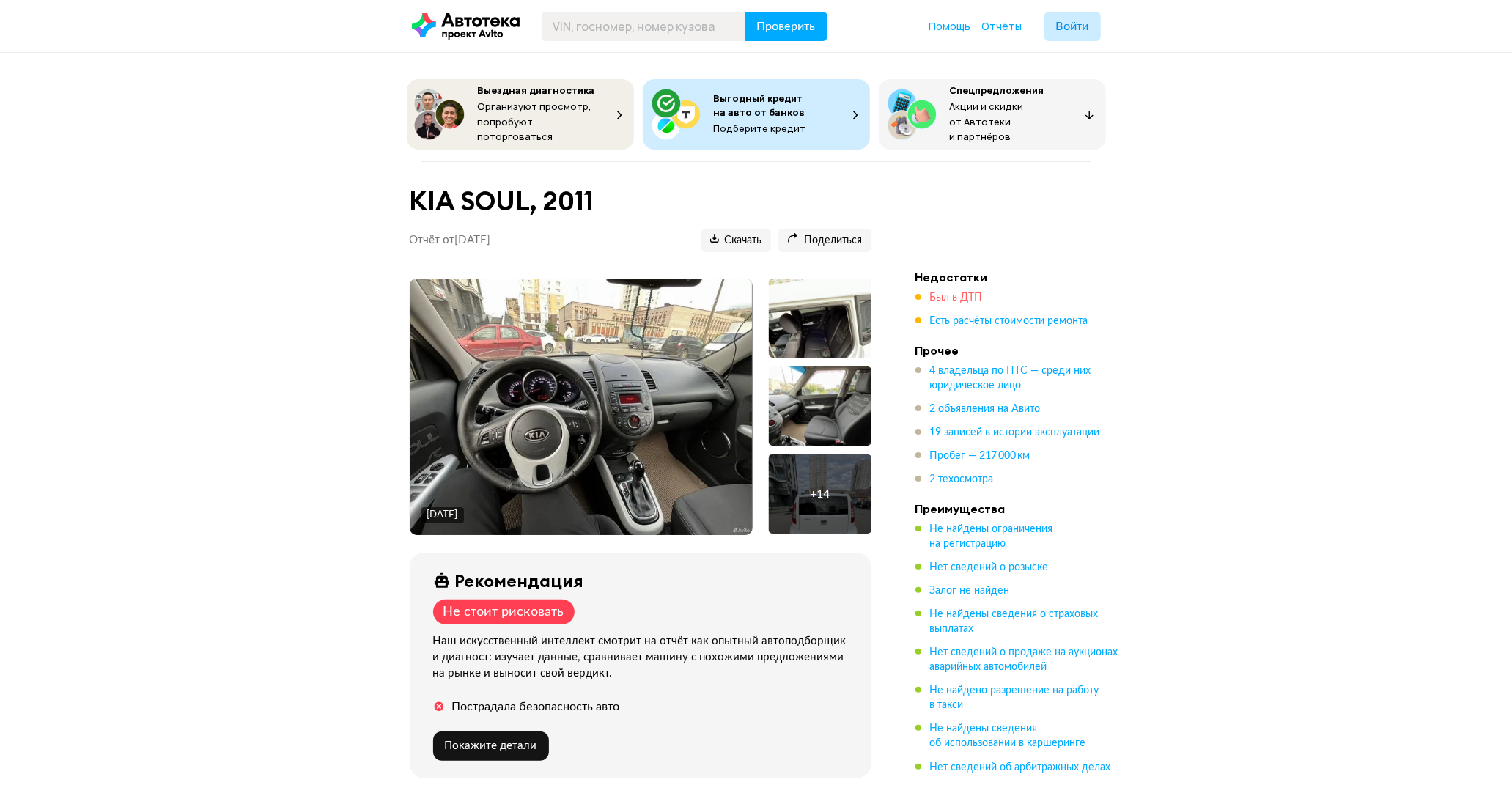
click at [965, 293] on span "Был в ДТП" at bounding box center [956, 297] width 53 height 11
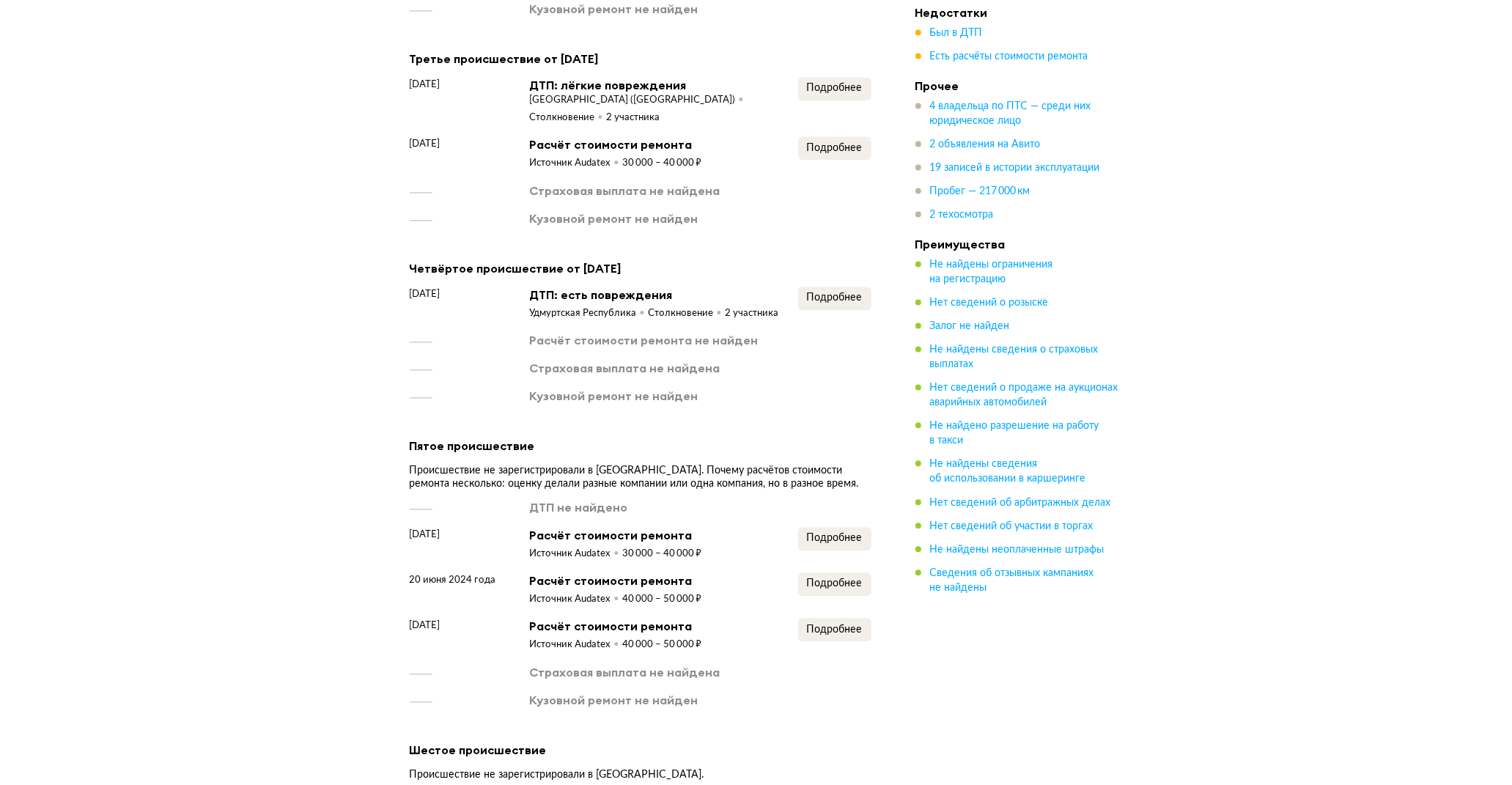
scroll to position [2441, 0]
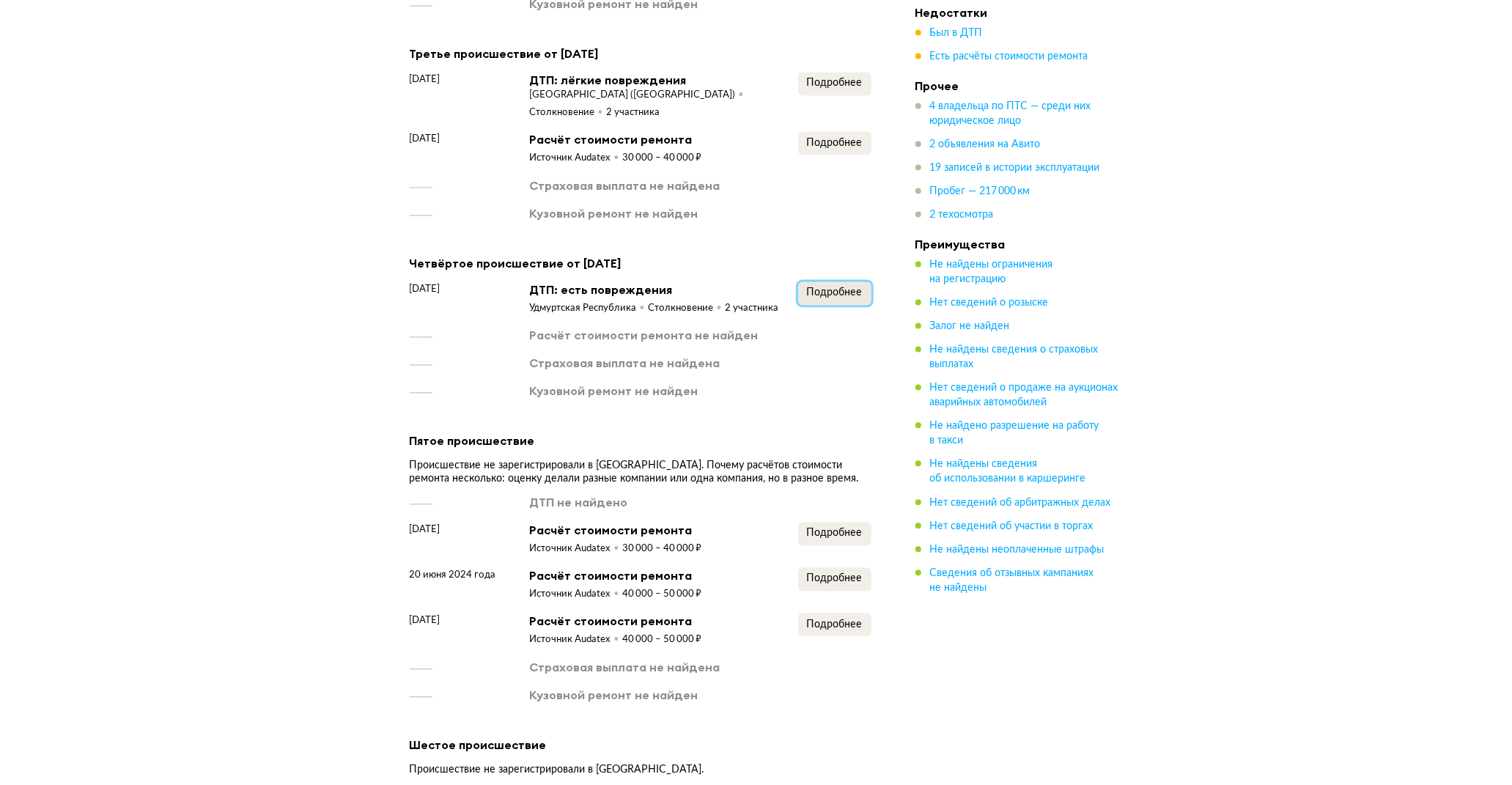
click at [847, 297] on span "Подробнее" at bounding box center [834, 293] width 55 height 11
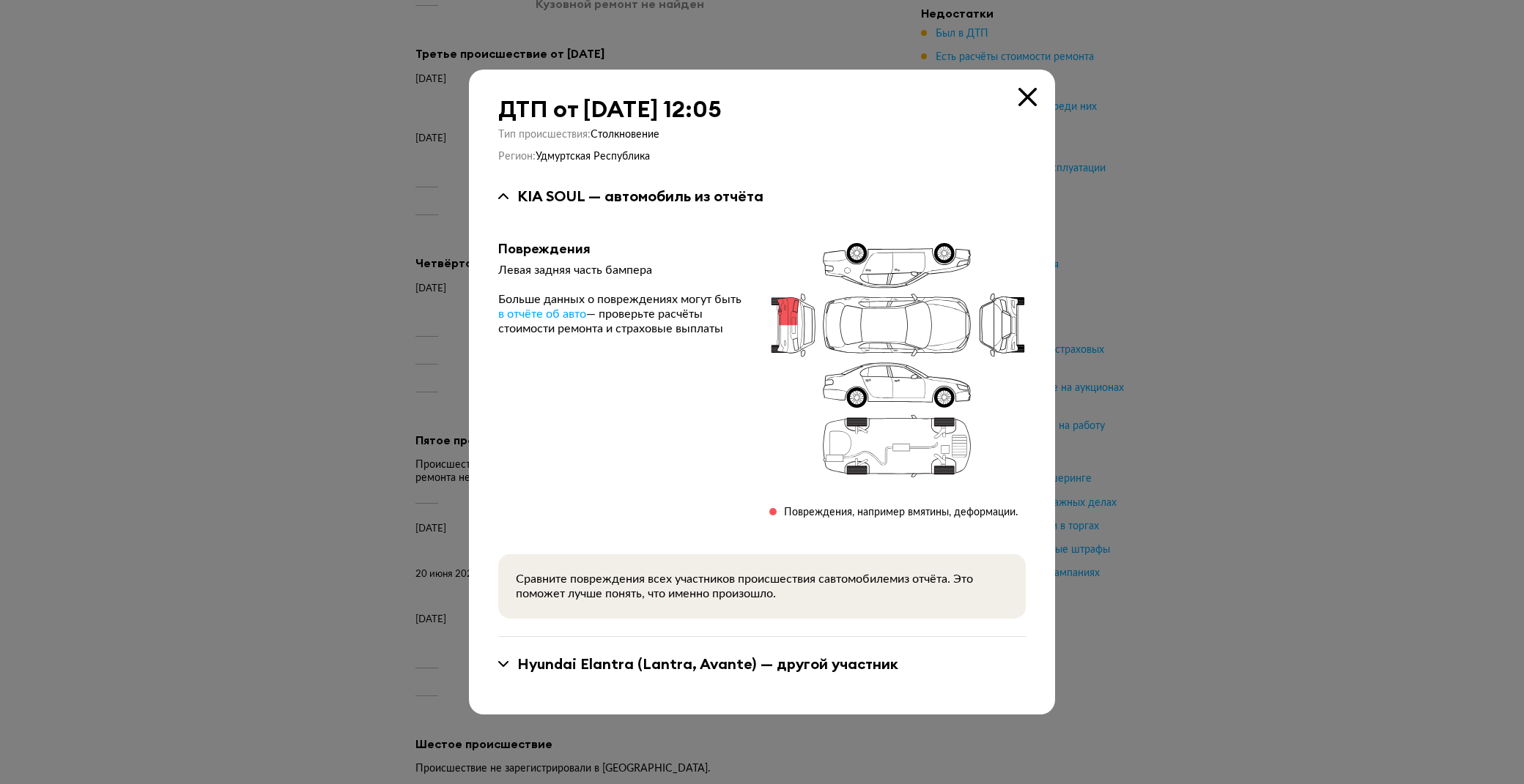
click at [1022, 99] on icon at bounding box center [1027, 96] width 18 height 18
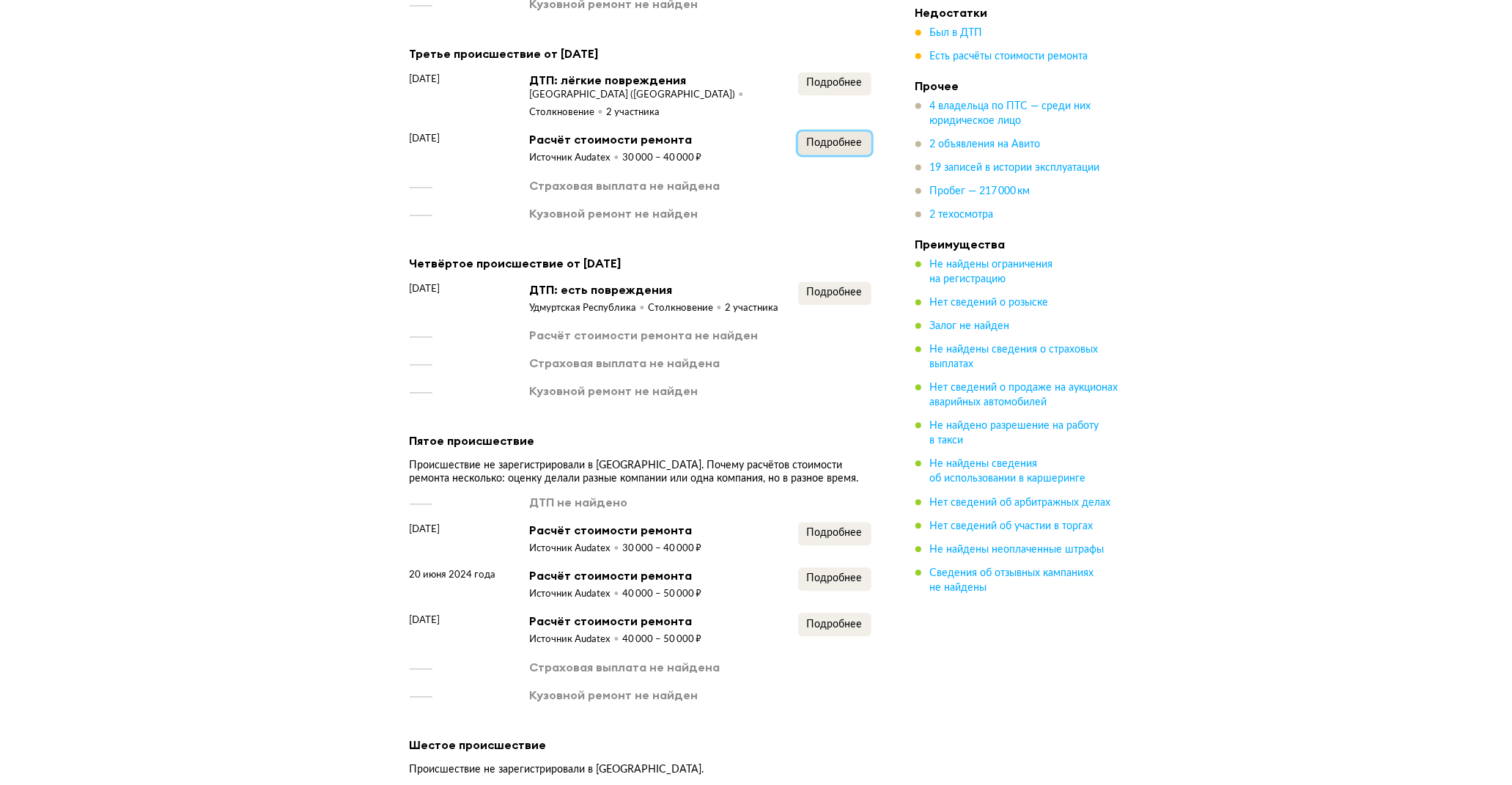
click at [836, 148] on span "Подробнее" at bounding box center [834, 142] width 55 height 11
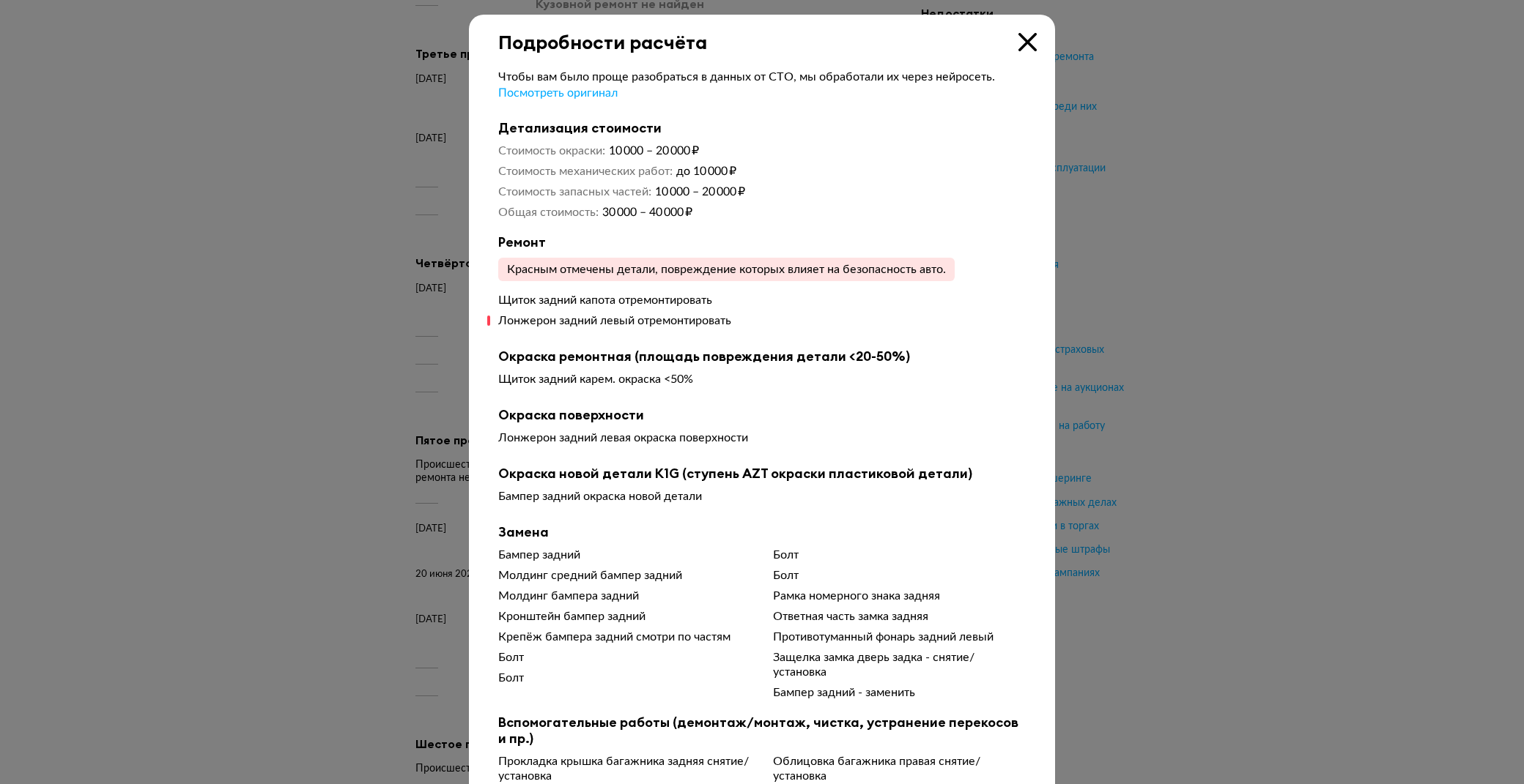
click at [1028, 44] on div "Подробности расчёта Чтобы вам было проще разобраться в данных от СТО, мы обрабо…" at bounding box center [762, 456] width 586 height 883
drag, startPoint x: 1020, startPoint y: 46, endPoint x: 1009, endPoint y: 53, distance: 13.0
click at [1020, 46] on icon at bounding box center [1027, 42] width 18 height 18
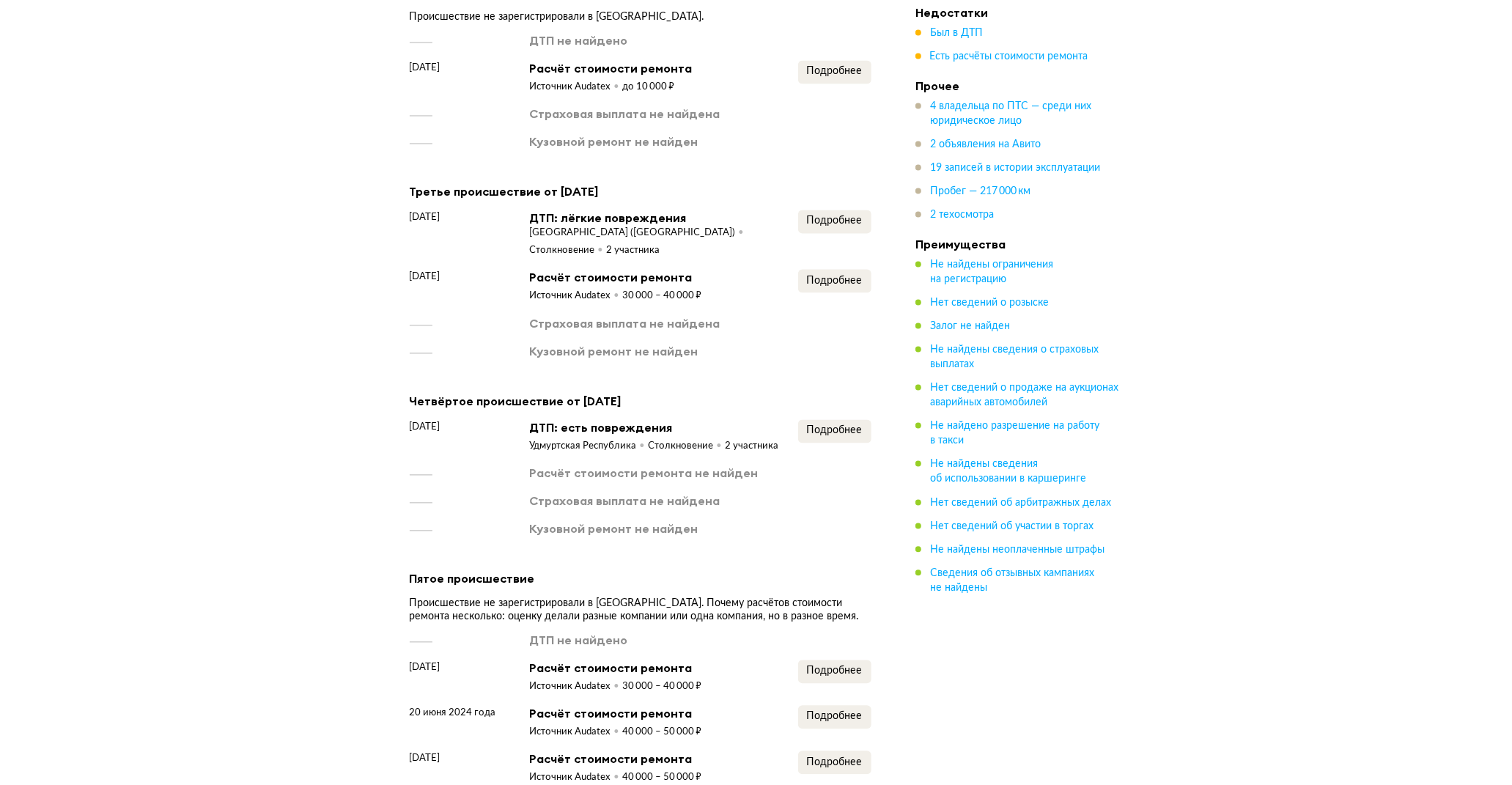
scroll to position [2278, 0]
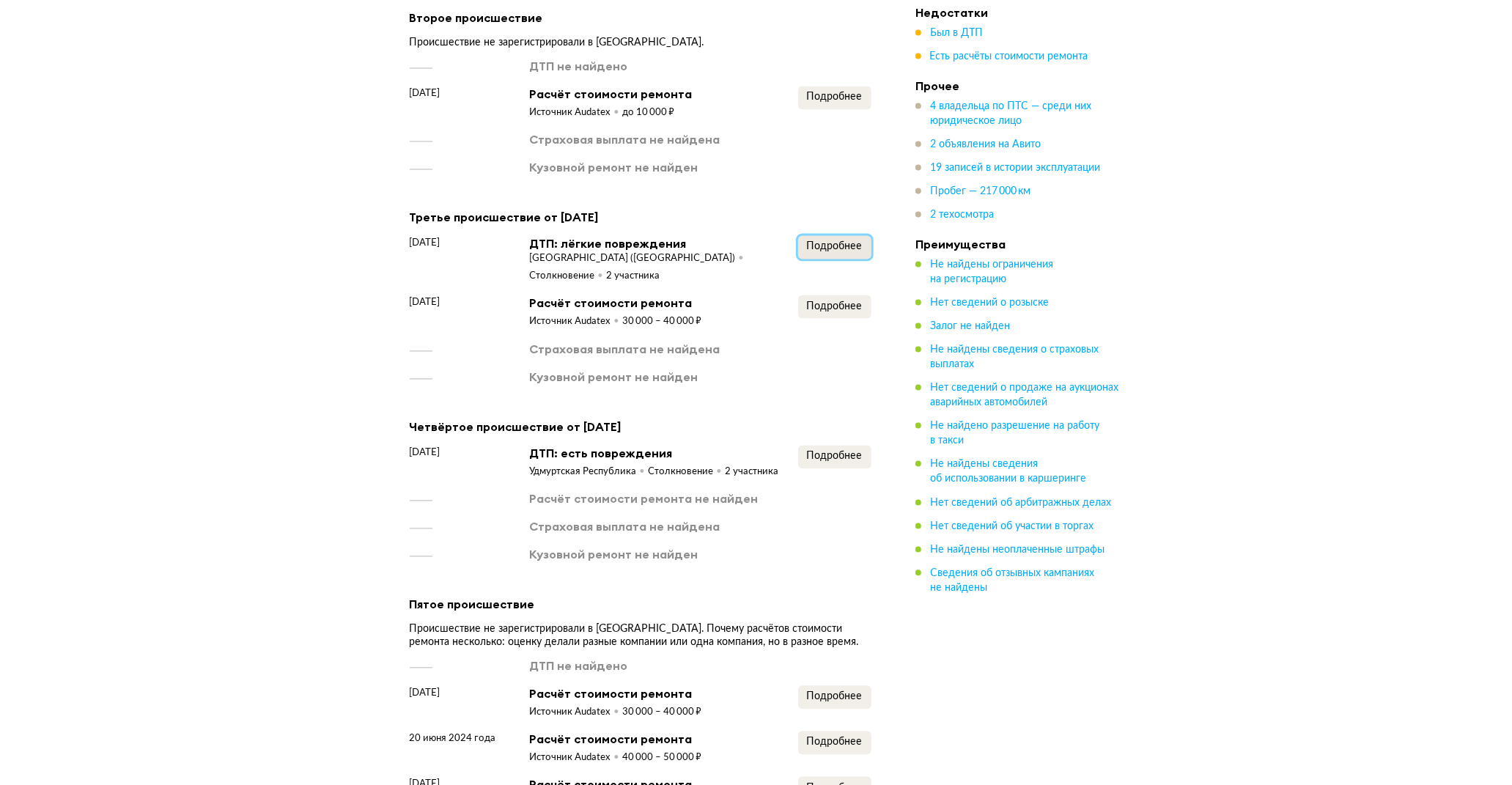
click at [838, 247] on span "Подробнее" at bounding box center [834, 246] width 55 height 11
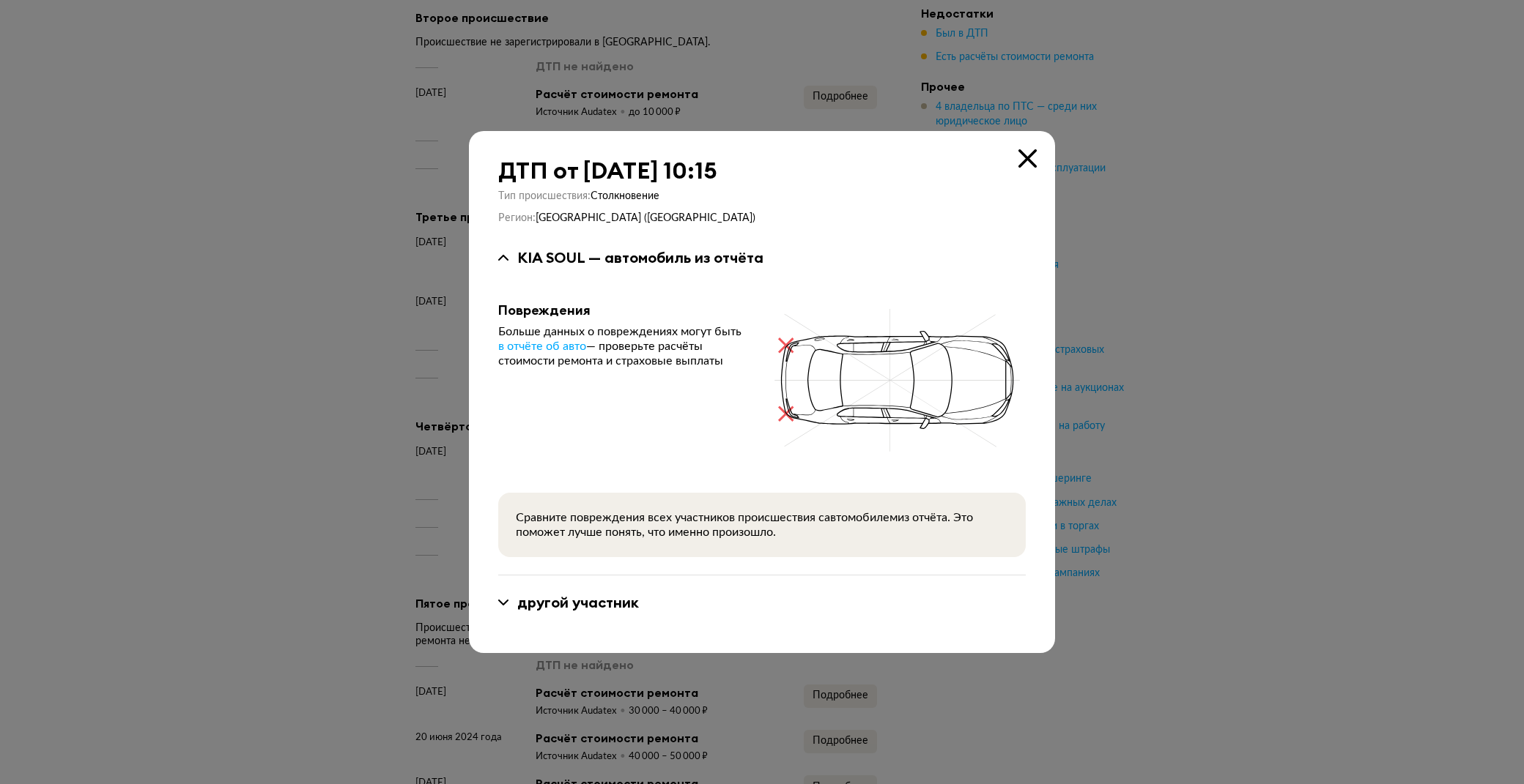
click at [1036, 159] on icon at bounding box center [1027, 158] width 18 height 18
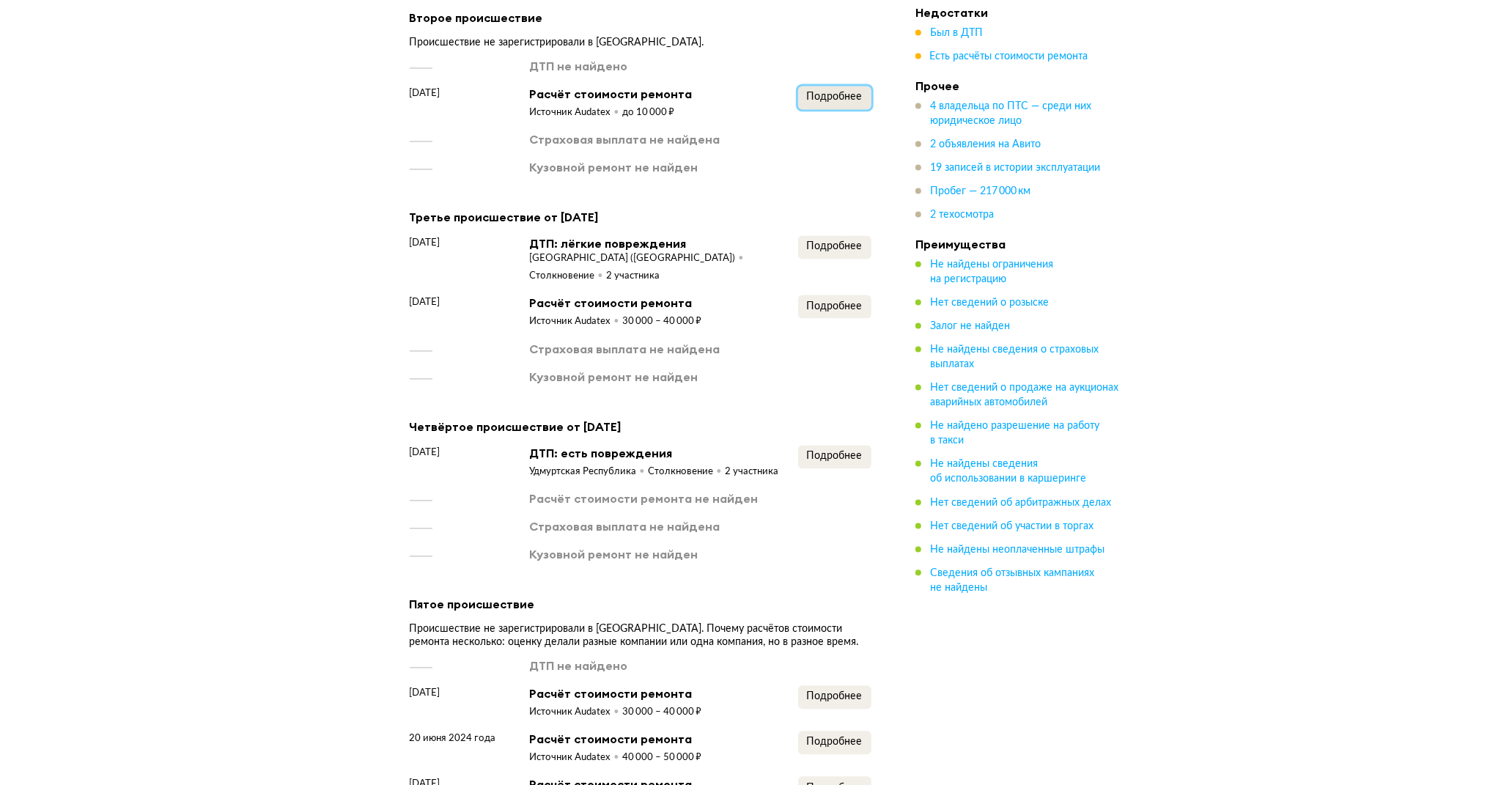
click at [865, 98] on button "Подробнее" at bounding box center [834, 98] width 74 height 24
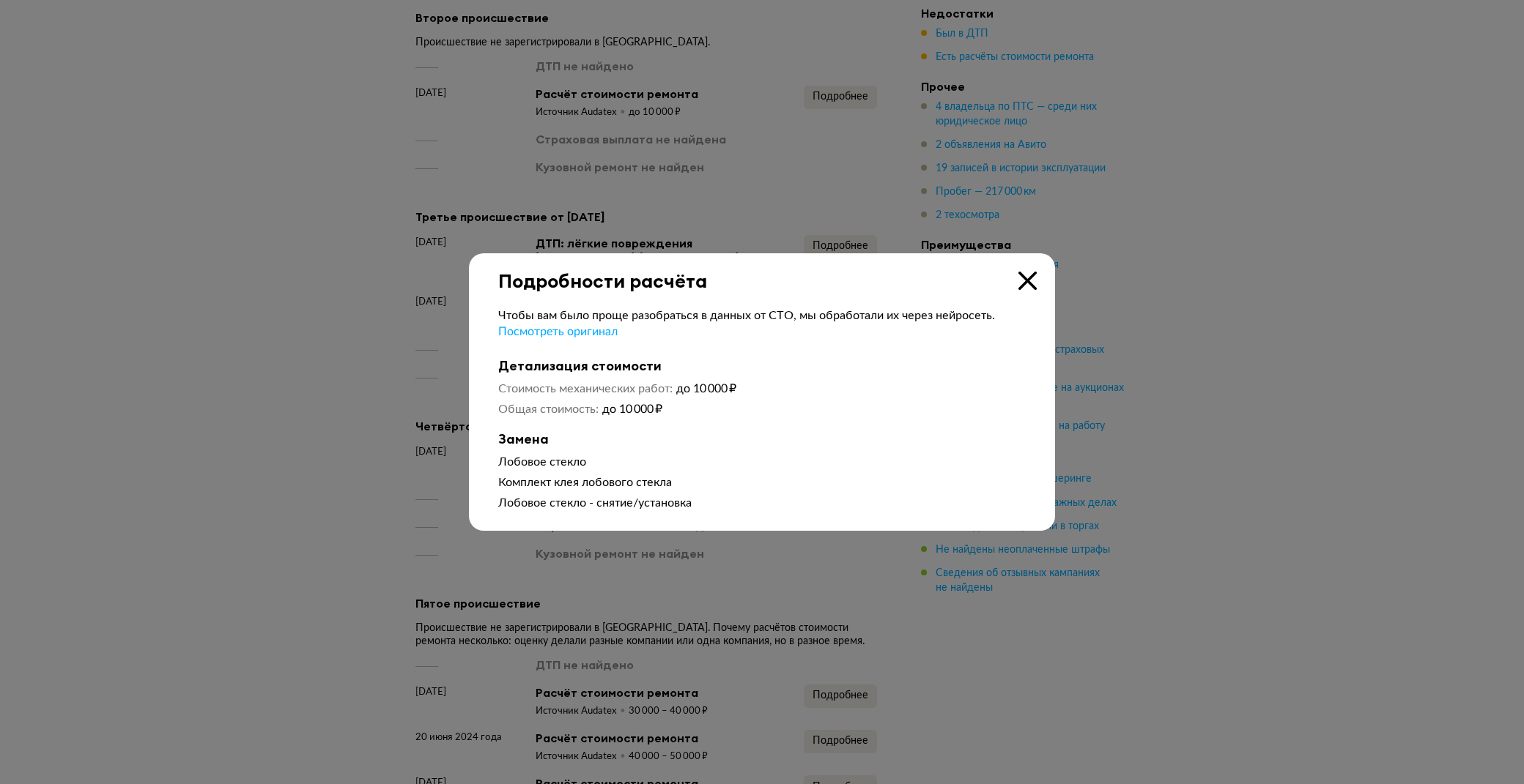
click at [1024, 268] on div "Подробности расчёта" at bounding box center [762, 272] width 586 height 39
click at [1024, 281] on icon at bounding box center [1027, 280] width 18 height 18
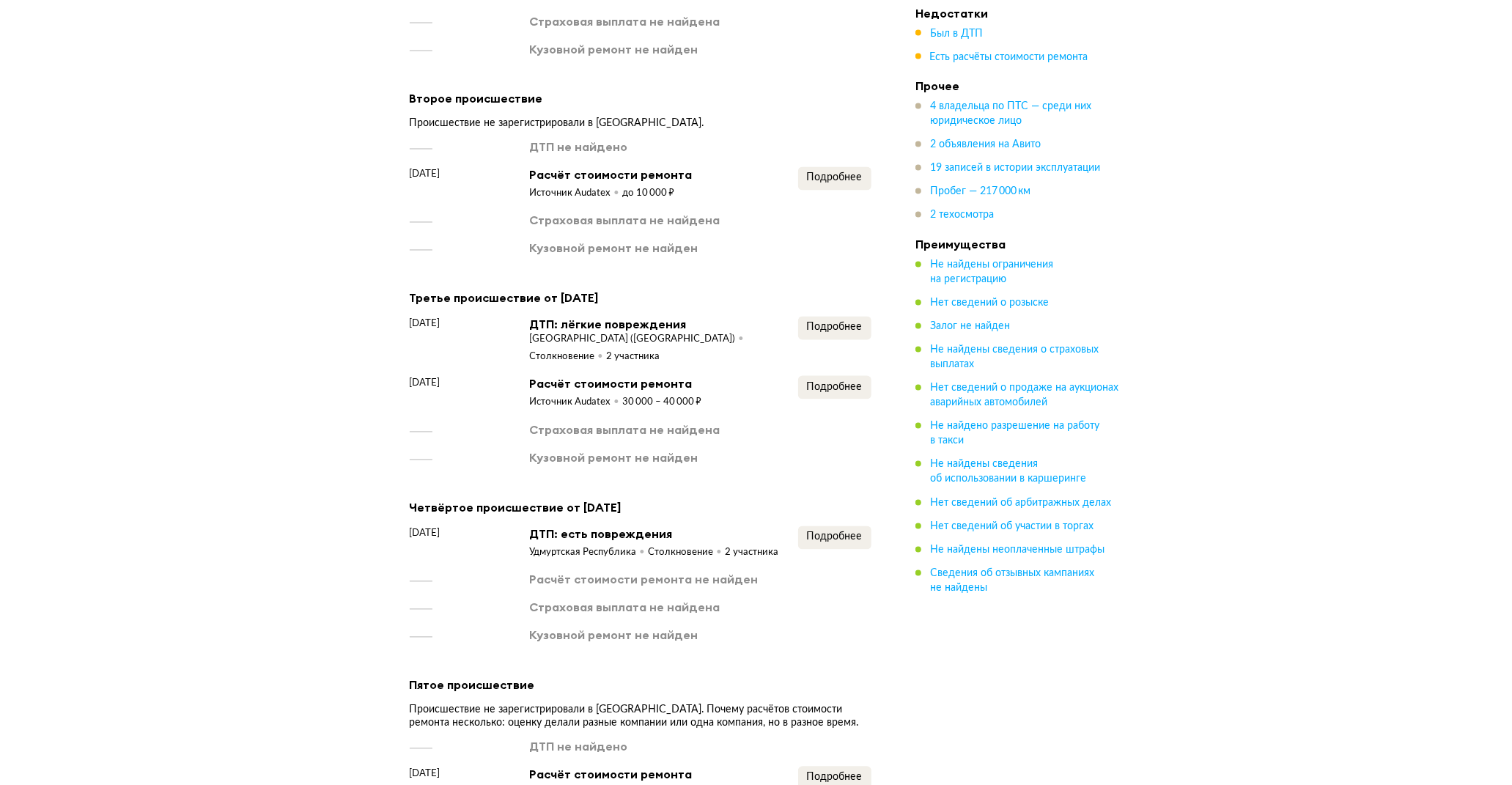
click at [976, 66] on ul "Недостатки Был в ДТП Есть расчёты стоимости ремонта Прочее 4 владельца по ПТС —…" at bounding box center [1018, 300] width 205 height 589
click at [976, 56] on span "Есть расчёты стоимости ремонта" at bounding box center [1009, 56] width 159 height 11
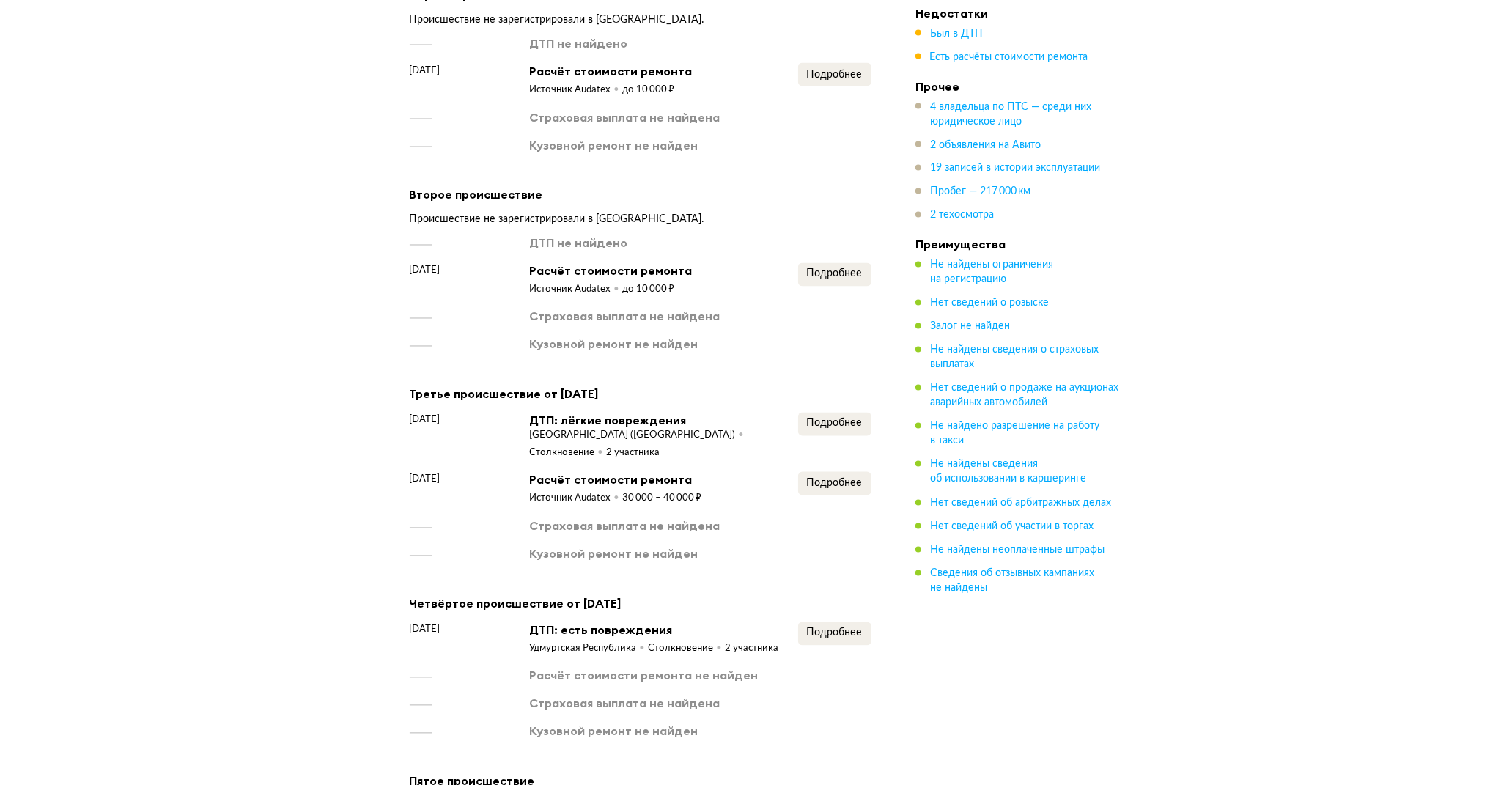
scroll to position [2088, 0]
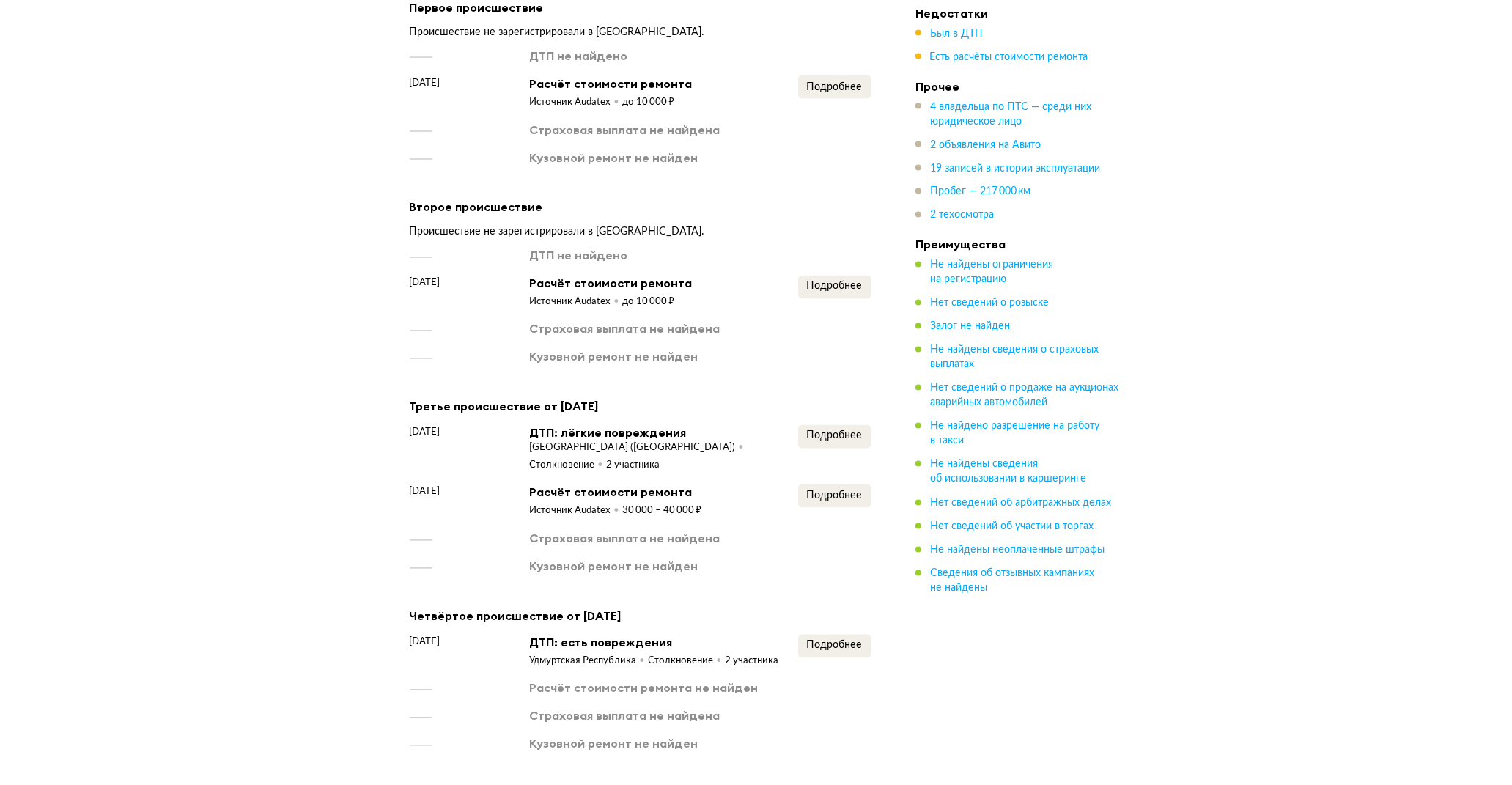
click at [817, 97] on div "Подробнее" at bounding box center [834, 92] width 74 height 33
click at [817, 96] on button "Подробнее" at bounding box center [834, 87] width 74 height 24
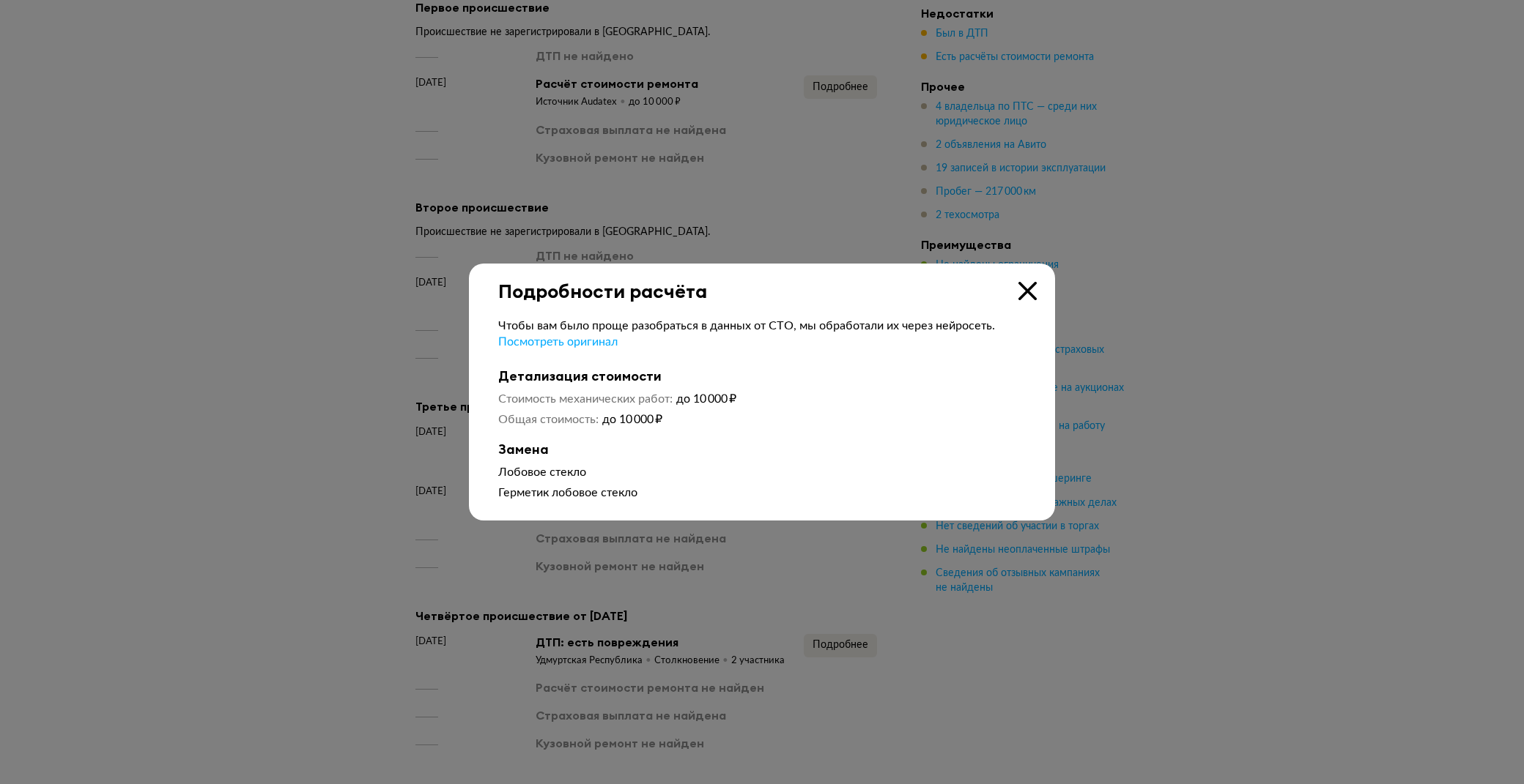
drag, startPoint x: 1032, startPoint y: 295, endPoint x: 963, endPoint y: 271, distance: 73.1
click at [1030, 293] on icon at bounding box center [1027, 290] width 18 height 18
